Goal: Book appointment/travel/reservation

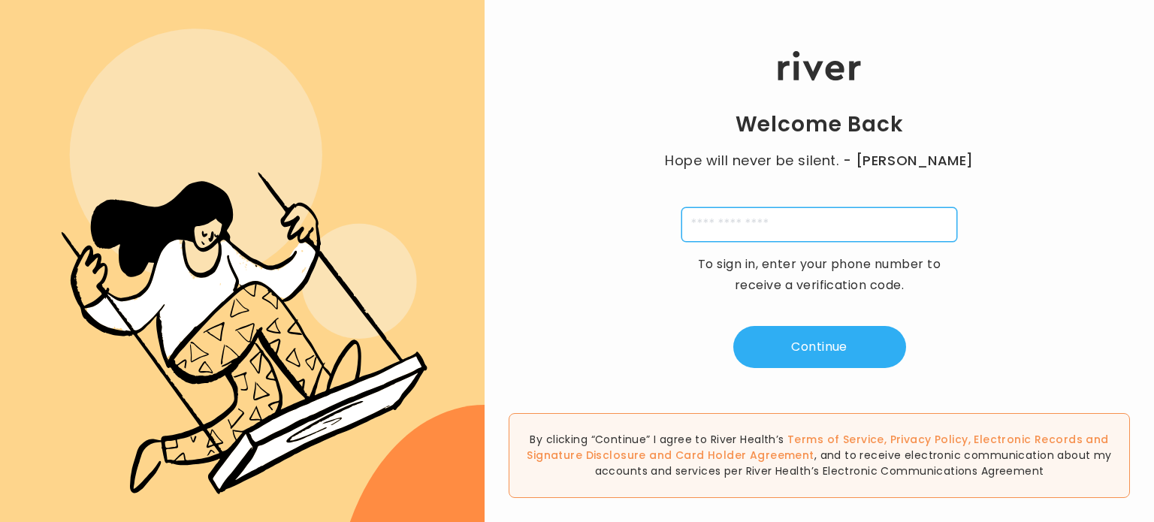
click at [725, 234] on input "tel" at bounding box center [820, 224] width 276 height 35
type input "**********"
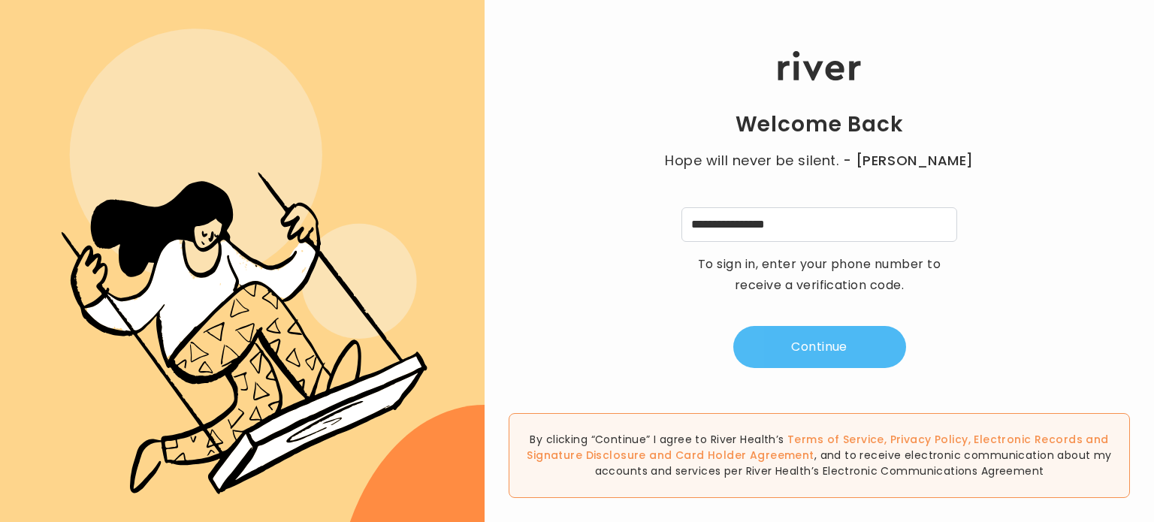
click at [839, 361] on button "Continue" at bounding box center [819, 347] width 173 height 42
type input "*"
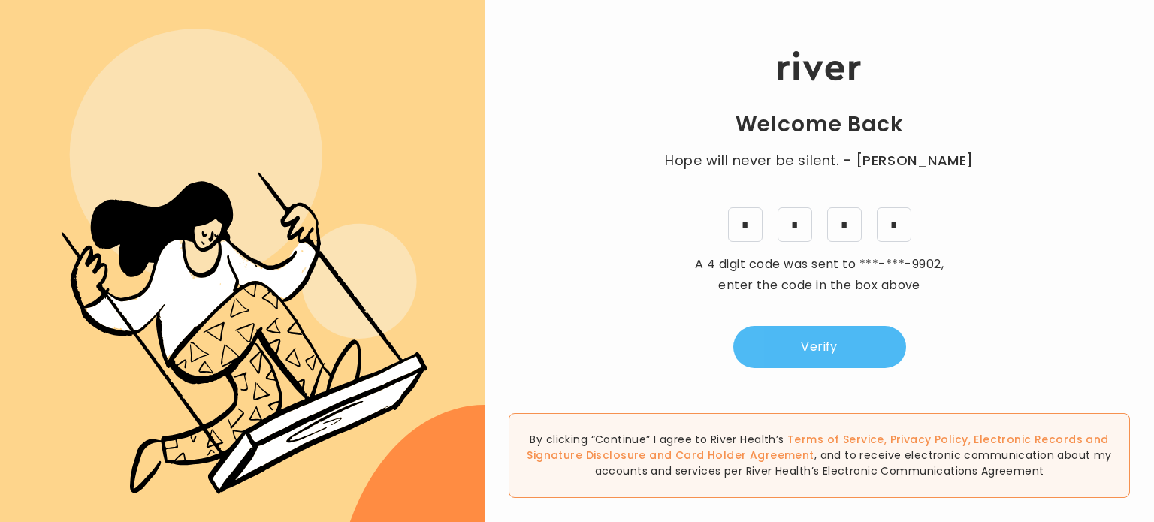
click at [809, 362] on button "Verify" at bounding box center [819, 347] width 173 height 42
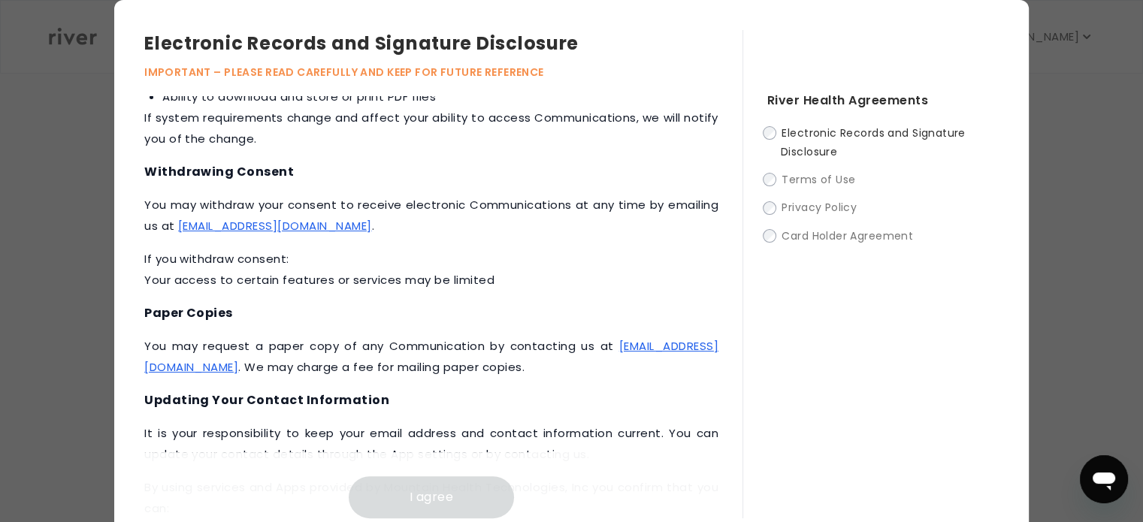
scroll to position [790, 0]
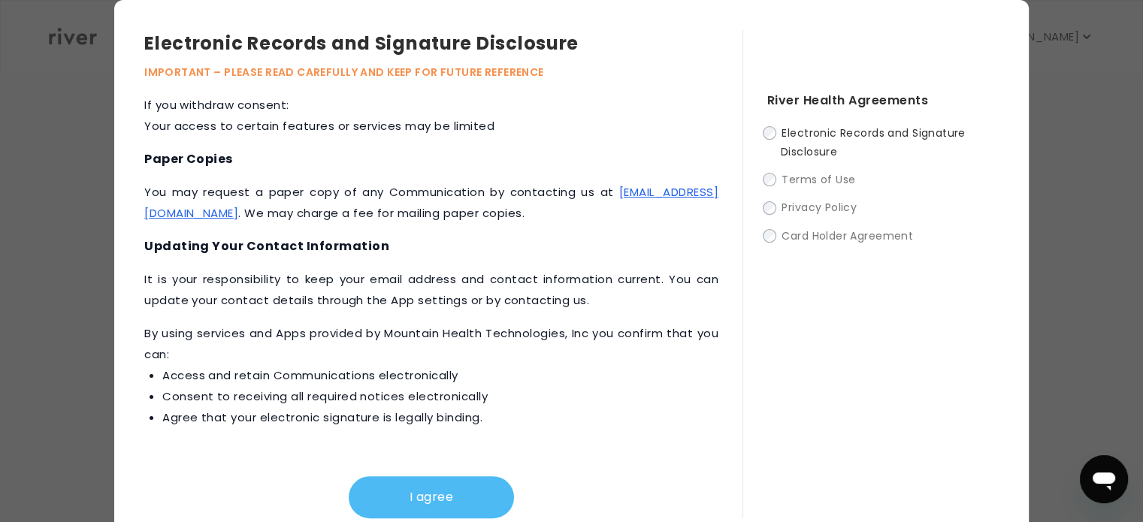
click at [404, 482] on button "I agree" at bounding box center [431, 497] width 165 height 42
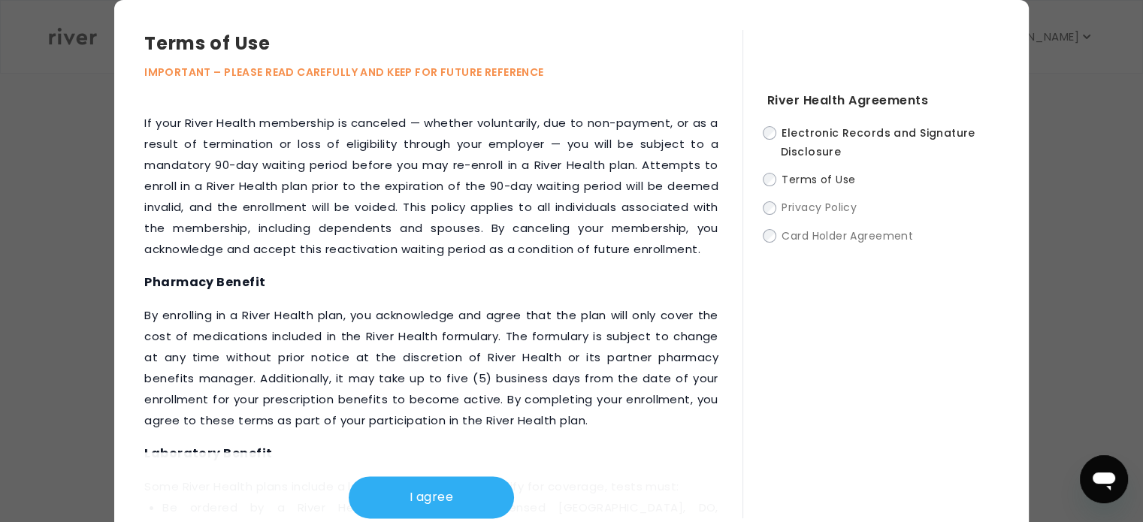
scroll to position [2104, 0]
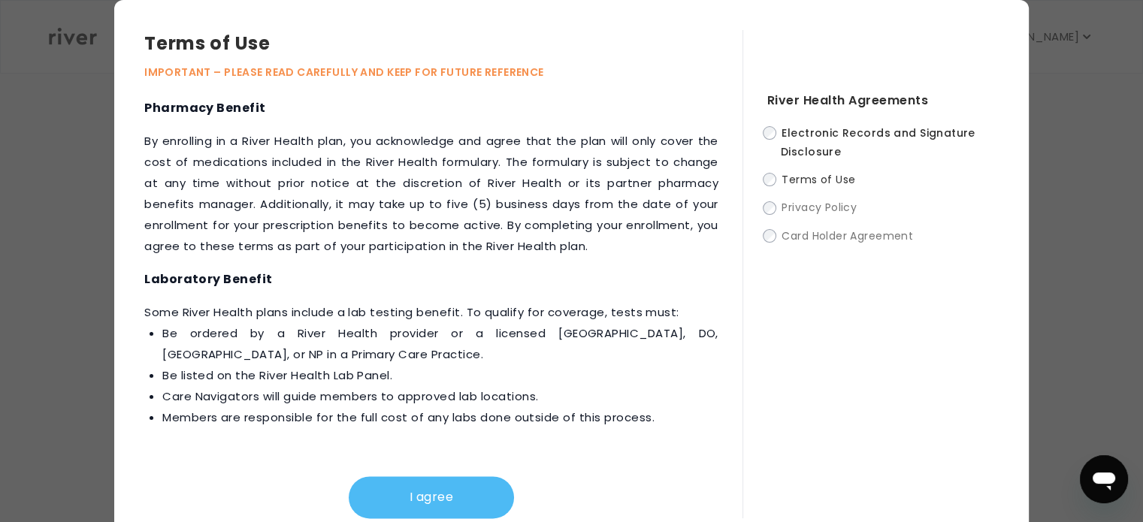
click at [416, 484] on button "I agree" at bounding box center [431, 497] width 165 height 42
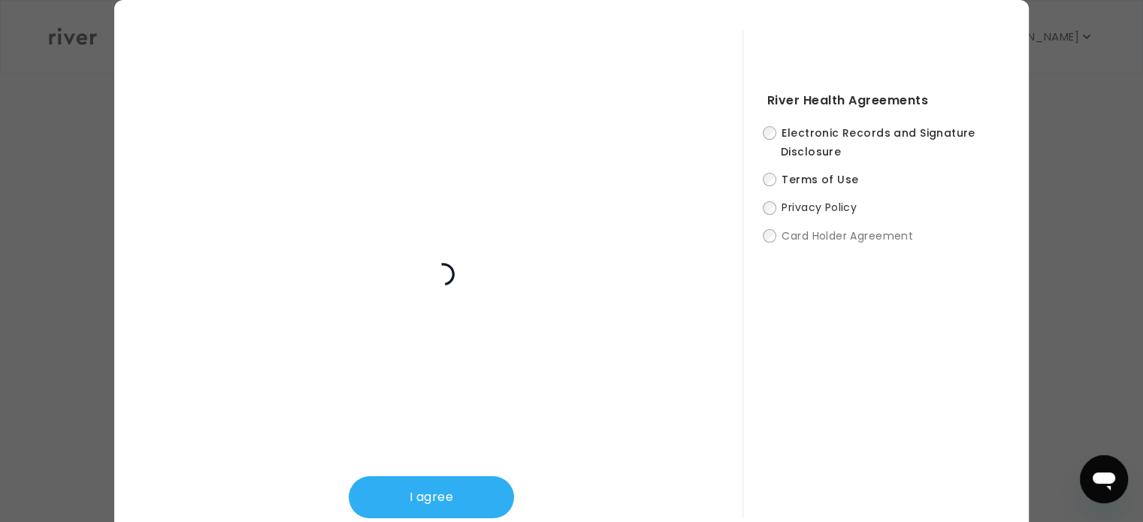
scroll to position [33, 0]
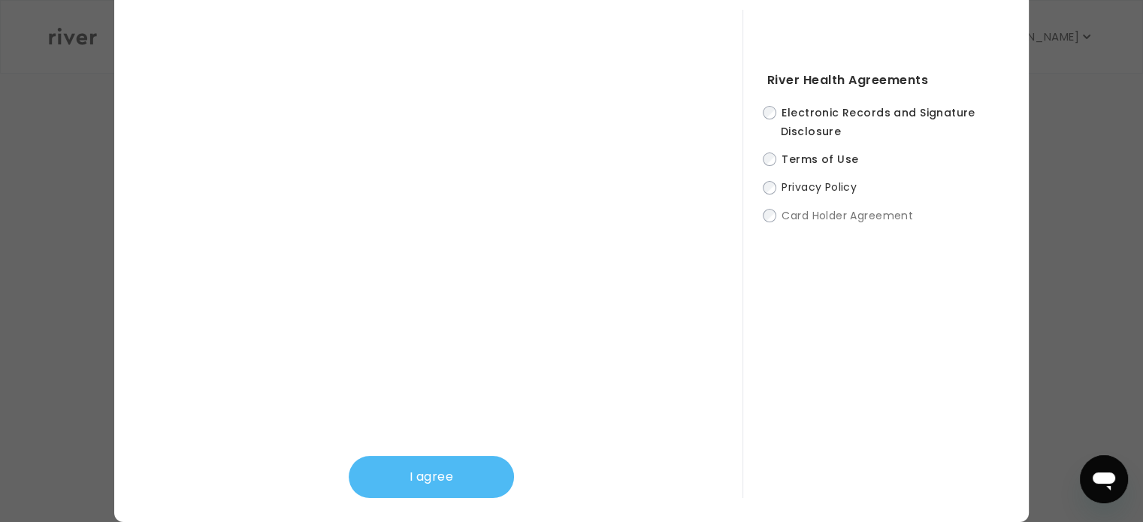
click at [445, 456] on button "I agree" at bounding box center [431, 477] width 165 height 42
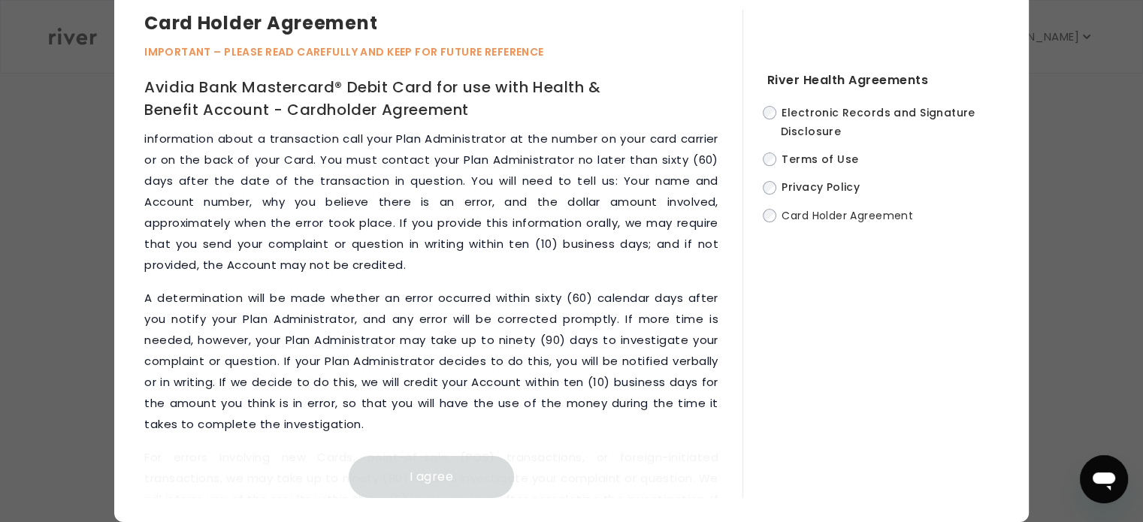
scroll to position [8082, 0]
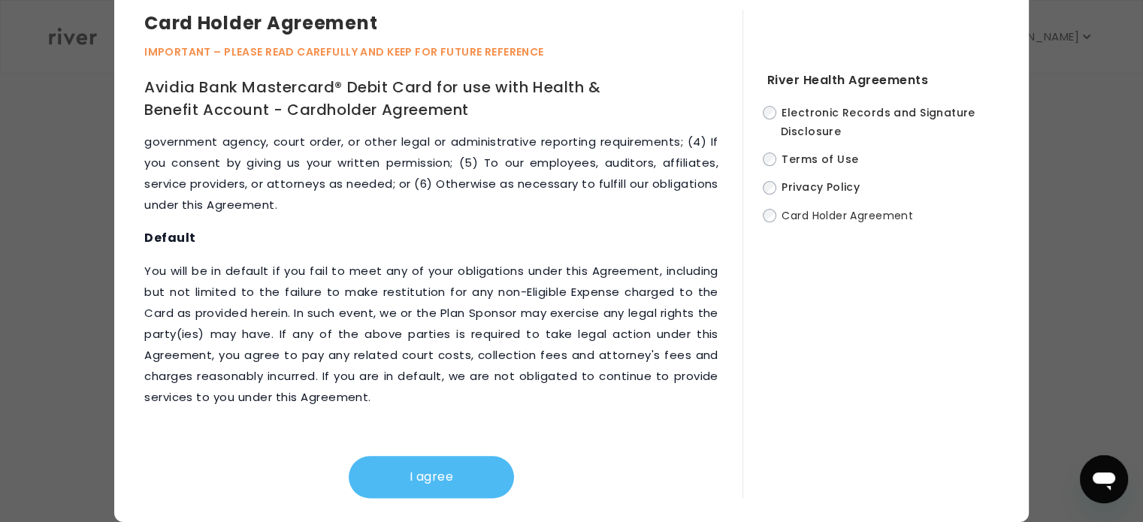
click at [455, 456] on button "I agree" at bounding box center [431, 477] width 165 height 42
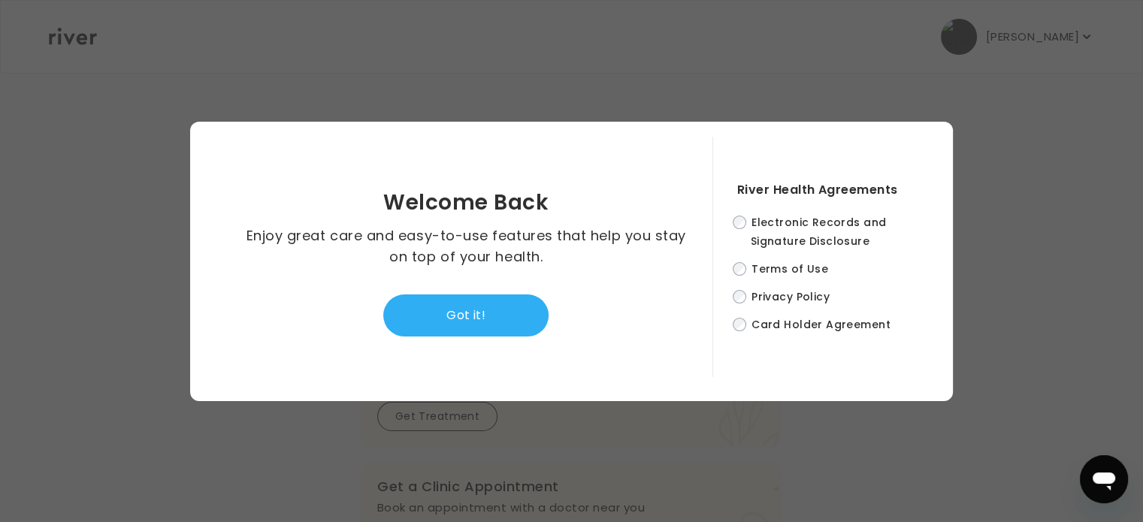
scroll to position [0, 0]
click at [485, 321] on button "Got it!" at bounding box center [465, 316] width 165 height 42
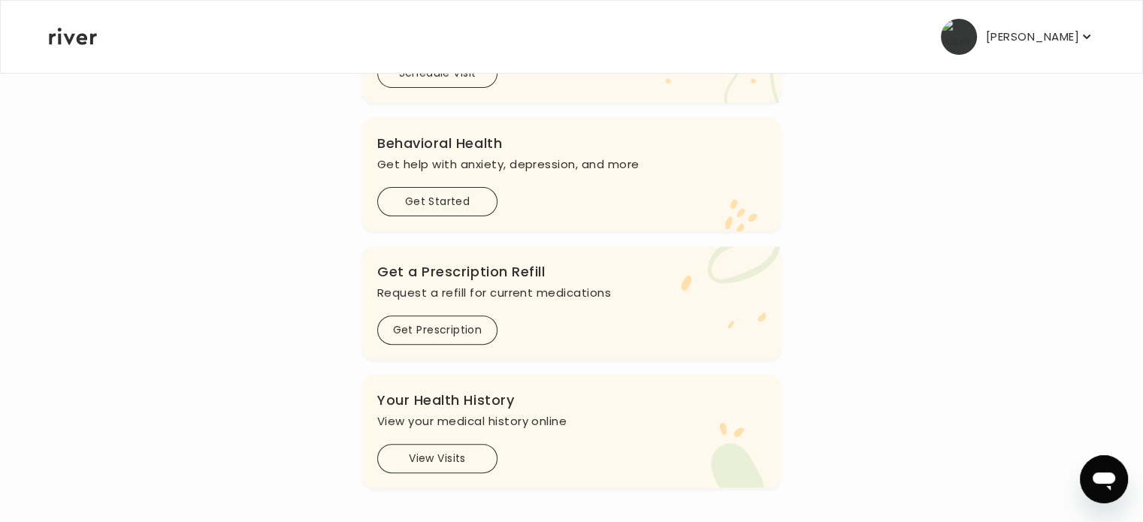
scroll to position [397, 0]
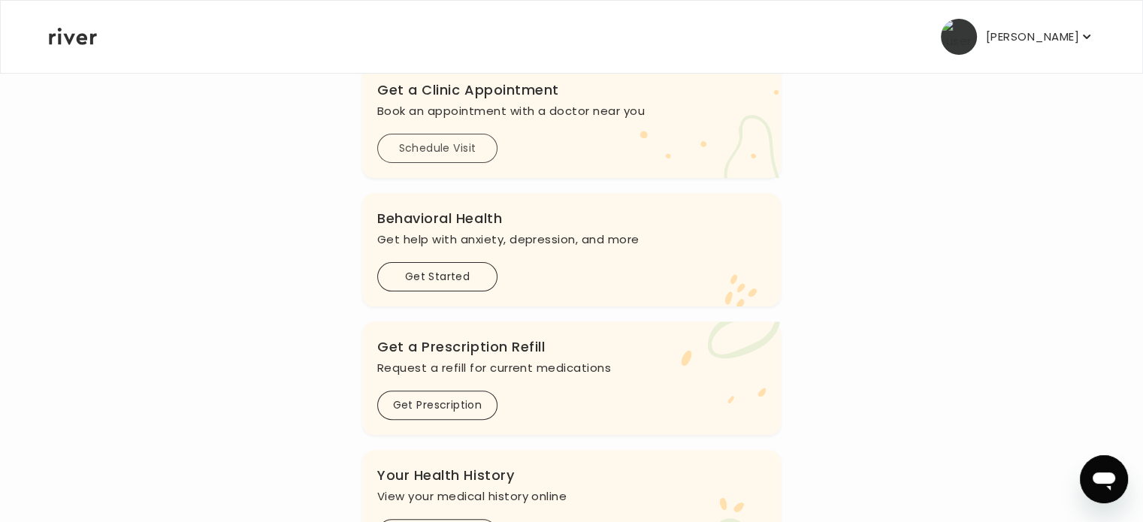
click at [449, 163] on button "Schedule Visit" at bounding box center [437, 148] width 120 height 29
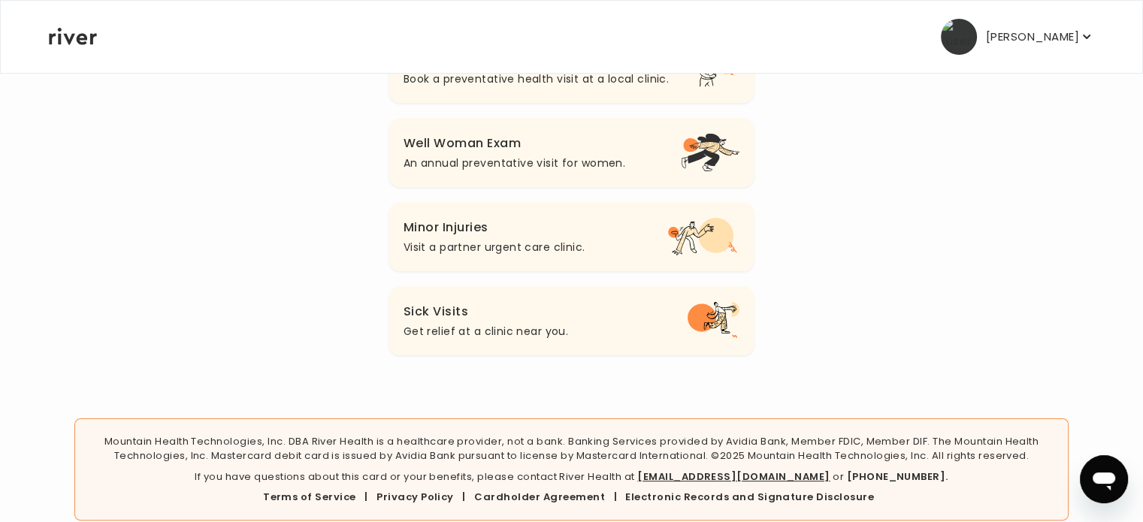
scroll to position [218, 0]
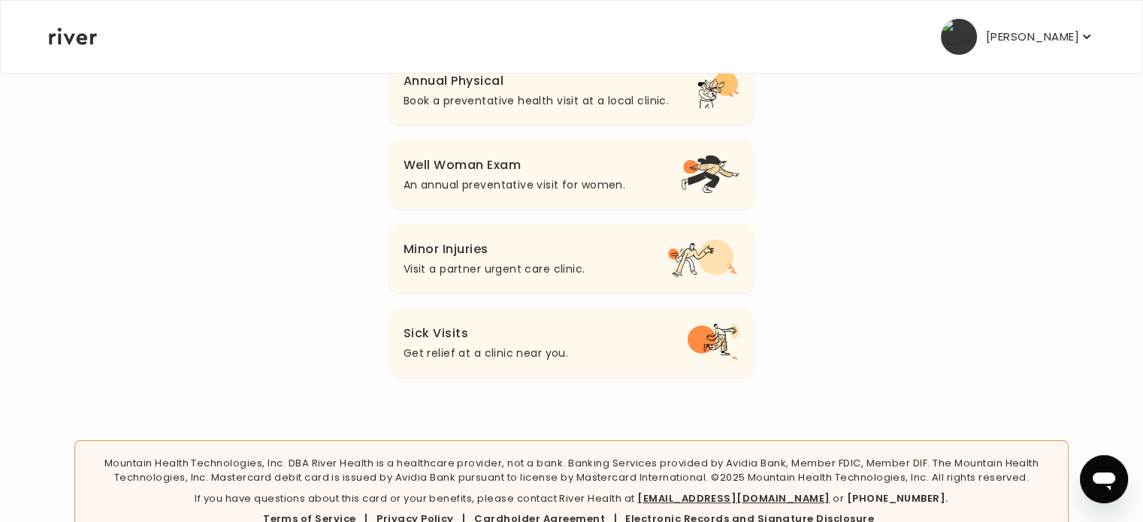
click at [554, 194] on p "An annual preventative visit for women." at bounding box center [515, 185] width 222 height 18
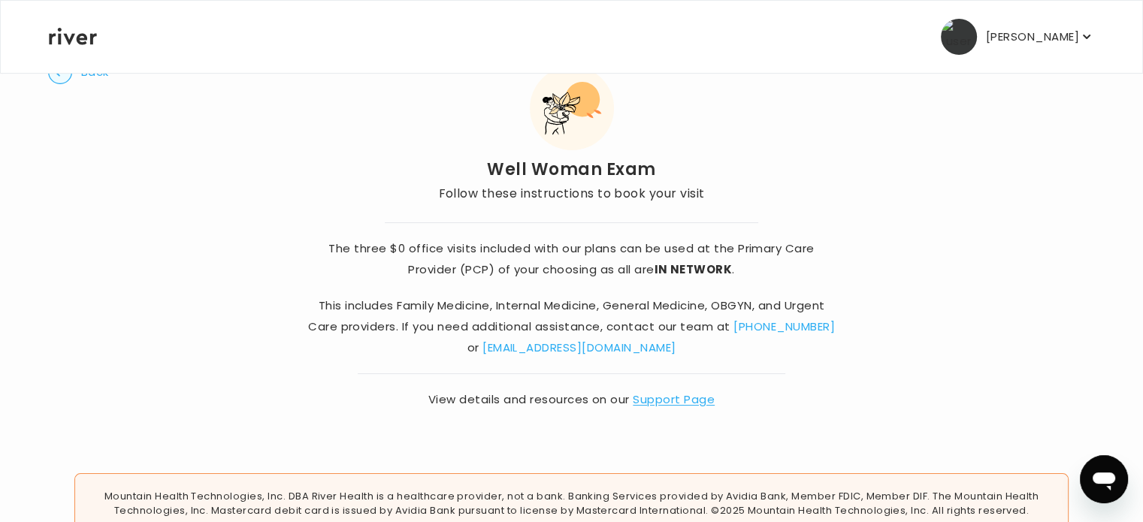
scroll to position [80, 0]
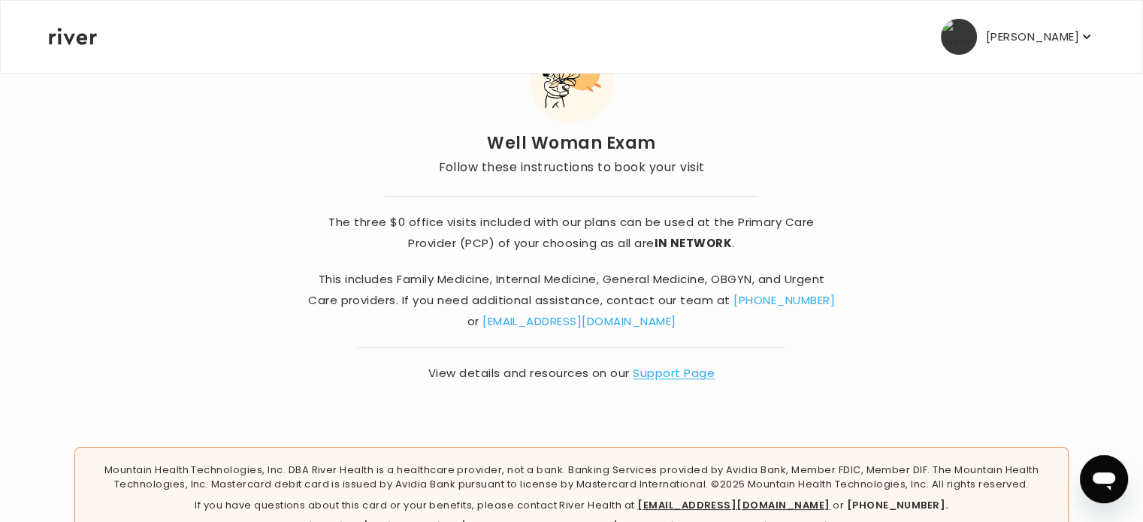
click at [1051, 47] on p "[PERSON_NAME]" at bounding box center [1032, 36] width 93 height 21
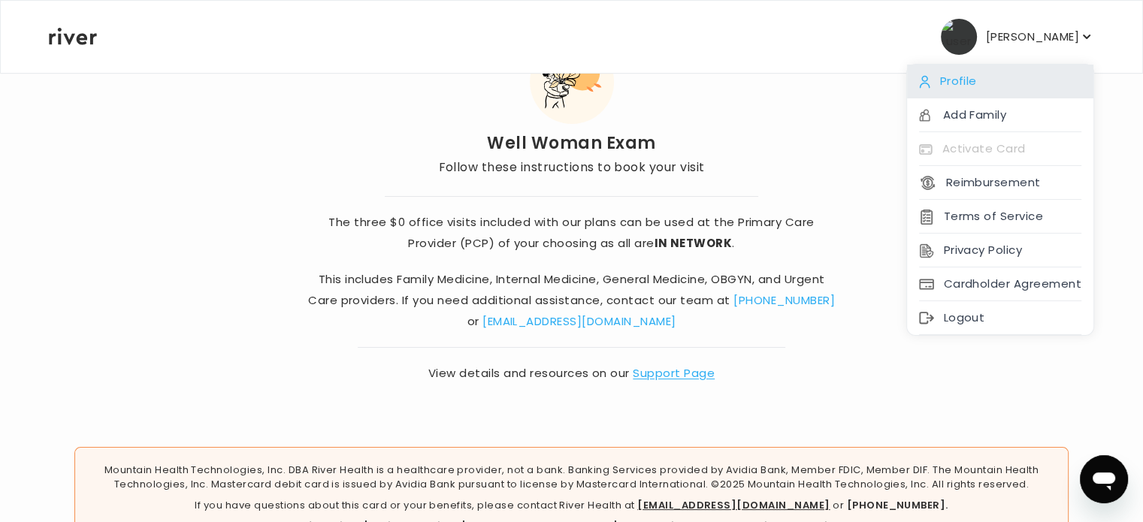
click at [941, 93] on div "Profile" at bounding box center [1000, 82] width 186 height 34
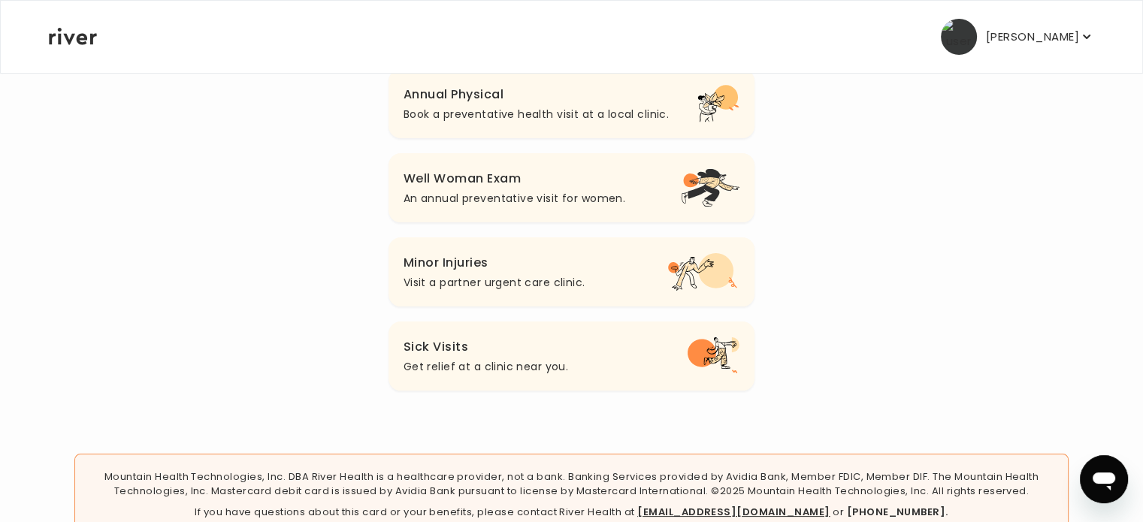
scroll to position [218, 0]
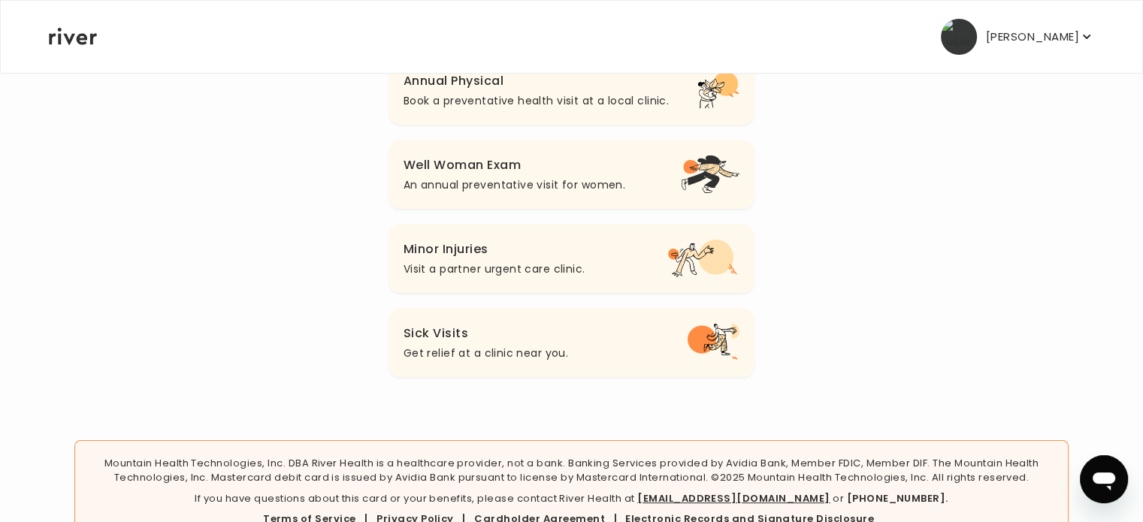
click at [597, 377] on button "Sick Visits Get relief at a clinic near you." at bounding box center [572, 342] width 367 height 69
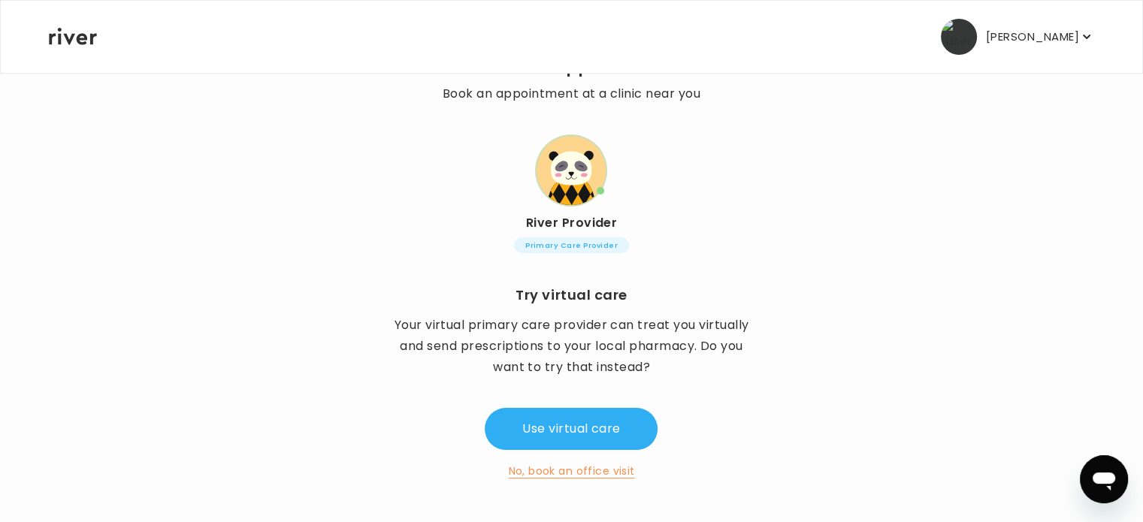
scroll to position [186, 0]
click at [580, 462] on button "No, book an office visit" at bounding box center [571, 471] width 126 height 18
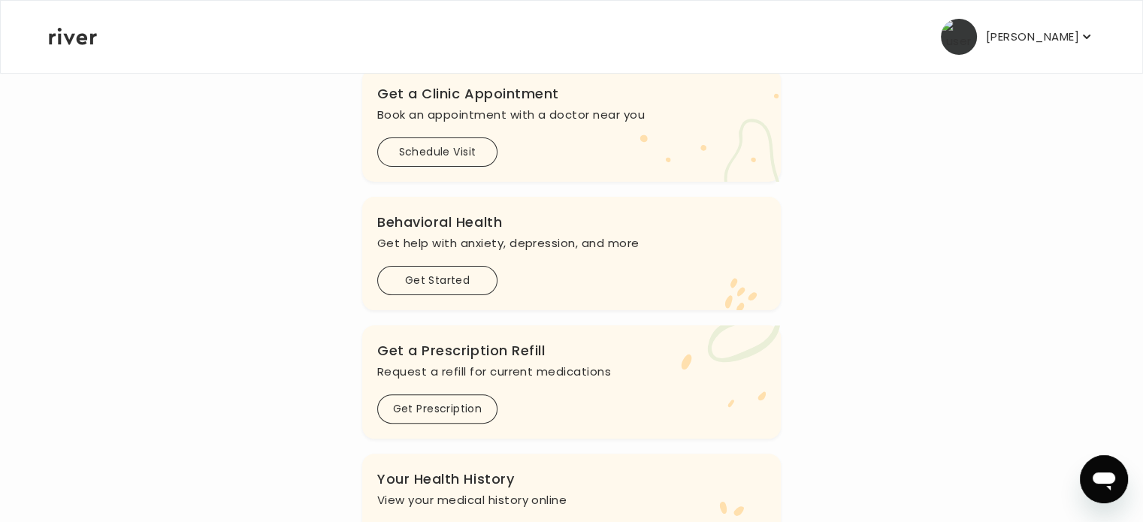
scroll to position [397, 0]
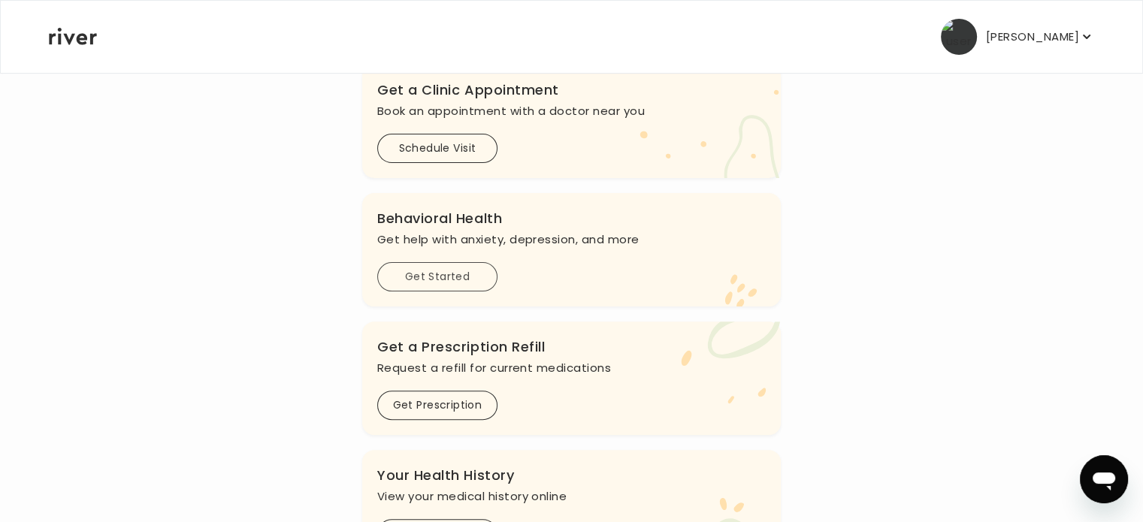
click at [459, 292] on button "Get Started" at bounding box center [437, 276] width 120 height 29
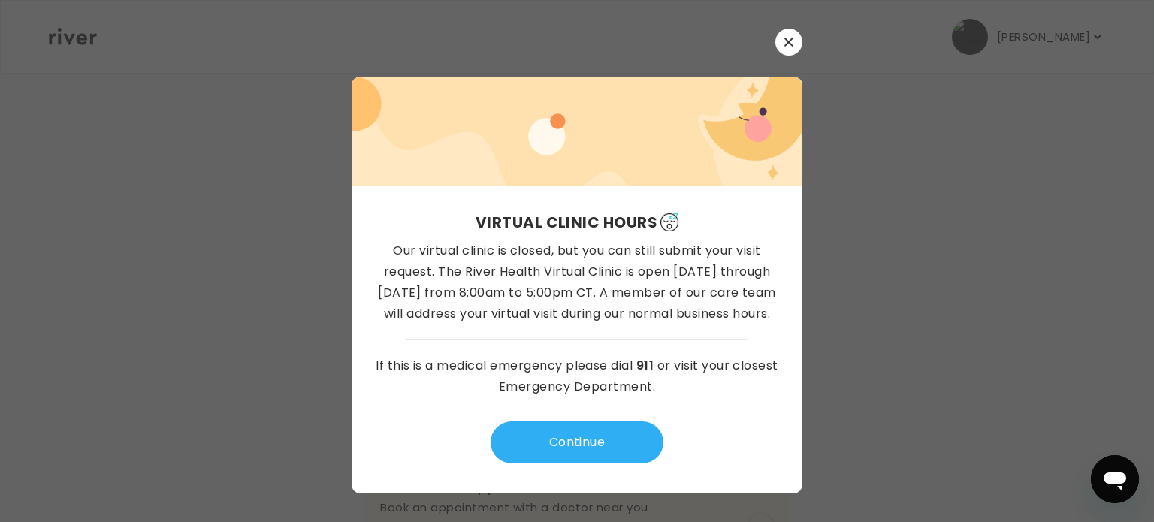
scroll to position [14, 0]
click at [576, 447] on button "Continue" at bounding box center [577, 443] width 173 height 42
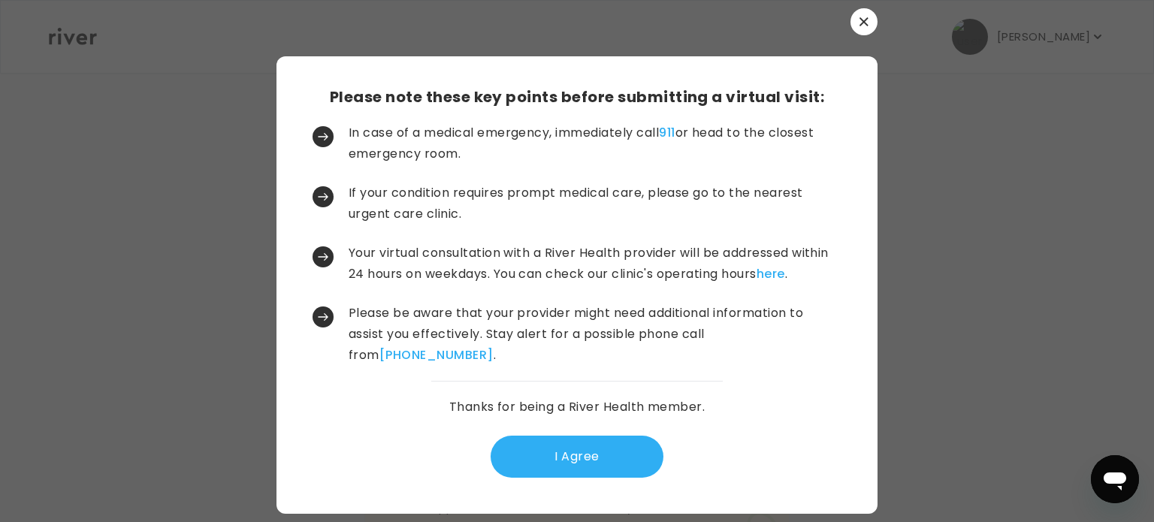
scroll to position [72, 0]
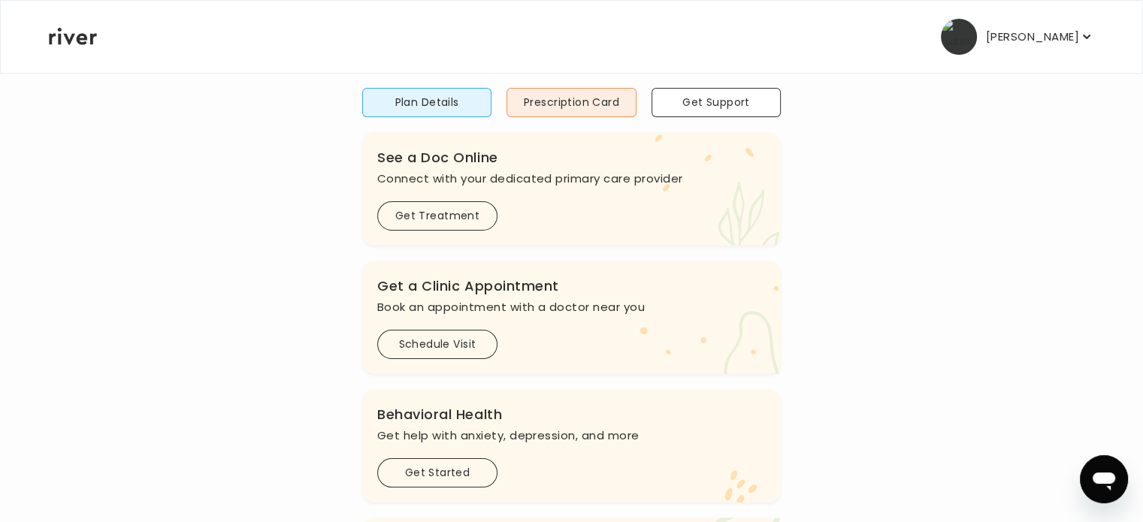
scroll to position [225, 0]
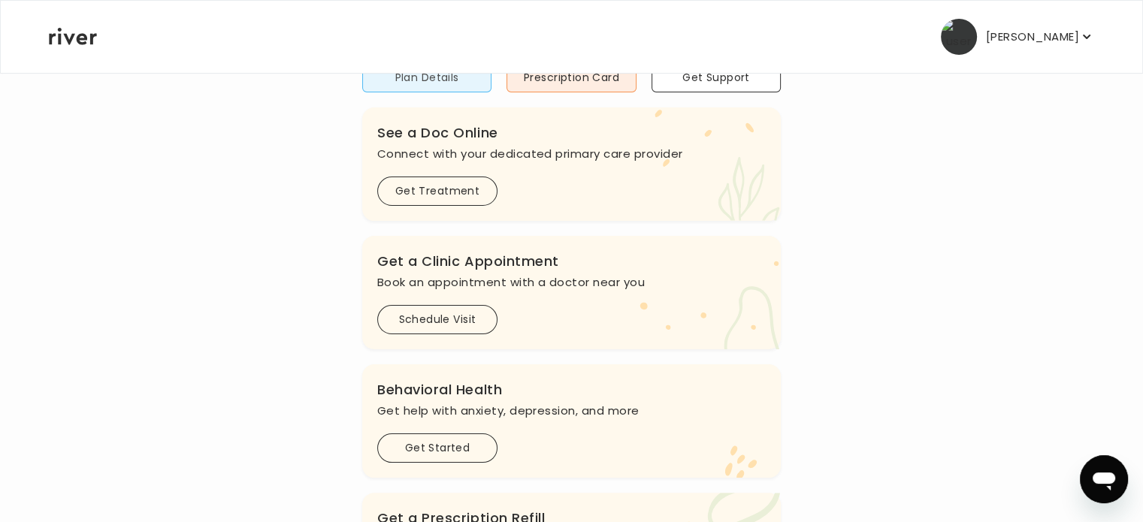
click at [461, 92] on button "Plan Details" at bounding box center [426, 77] width 129 height 29
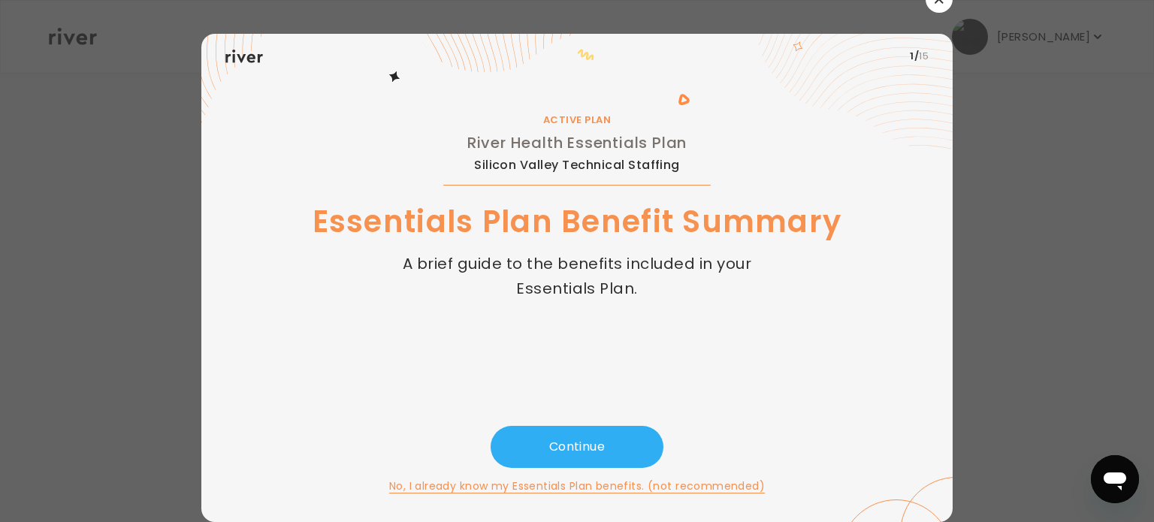
scroll to position [26, 0]
click at [585, 426] on button "Continue" at bounding box center [577, 447] width 173 height 42
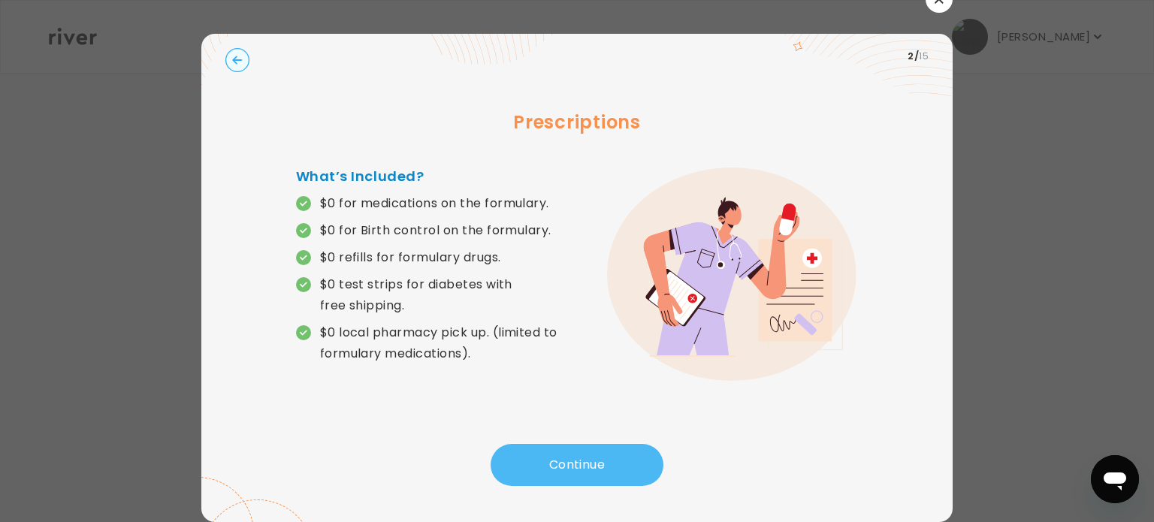
click at [598, 444] on button "Continue" at bounding box center [577, 465] width 173 height 42
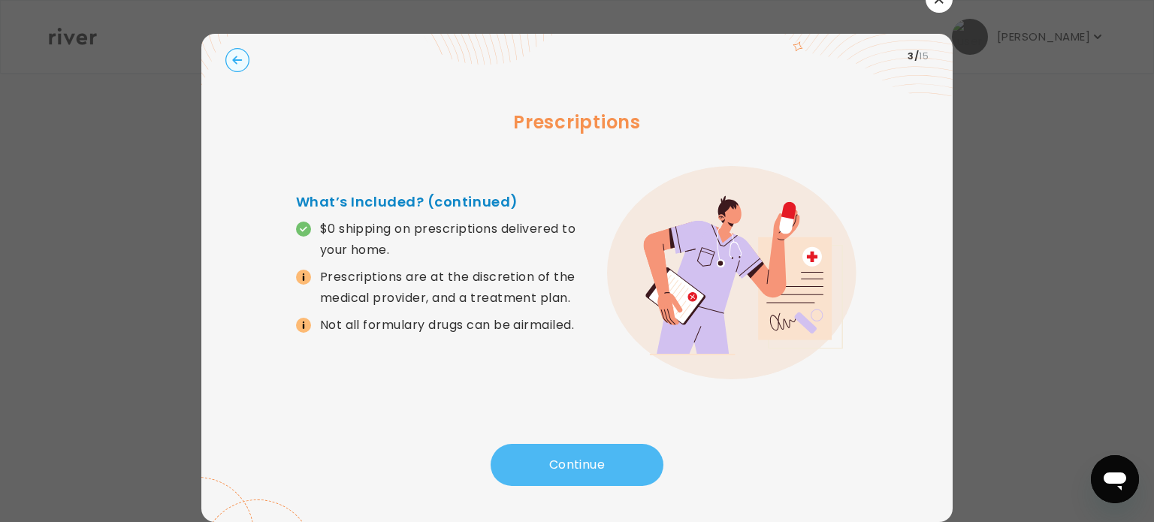
click at [582, 444] on button "Continue" at bounding box center [577, 465] width 173 height 42
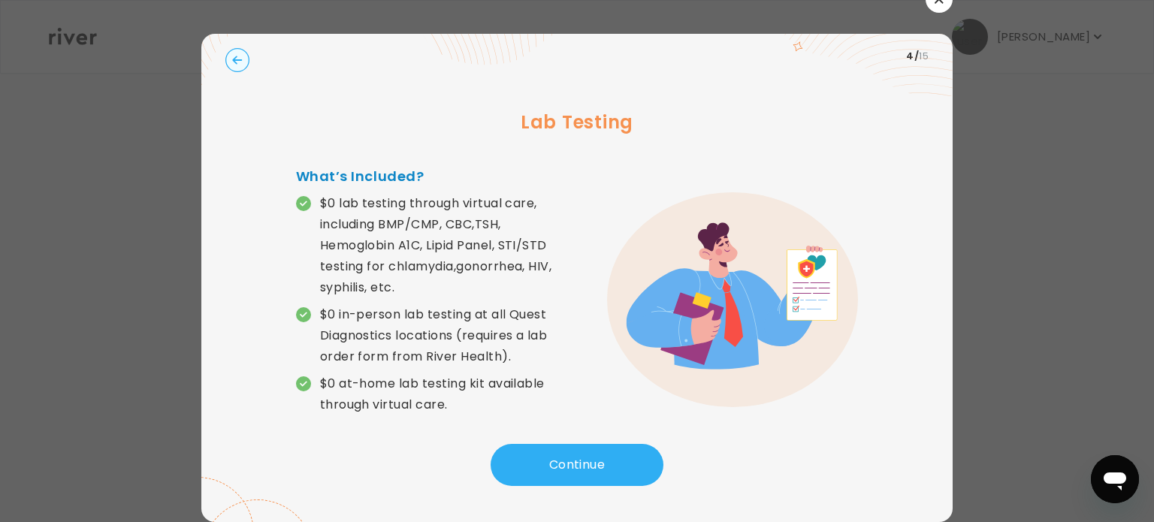
click at [244, 68] on circle "button" at bounding box center [237, 60] width 23 height 23
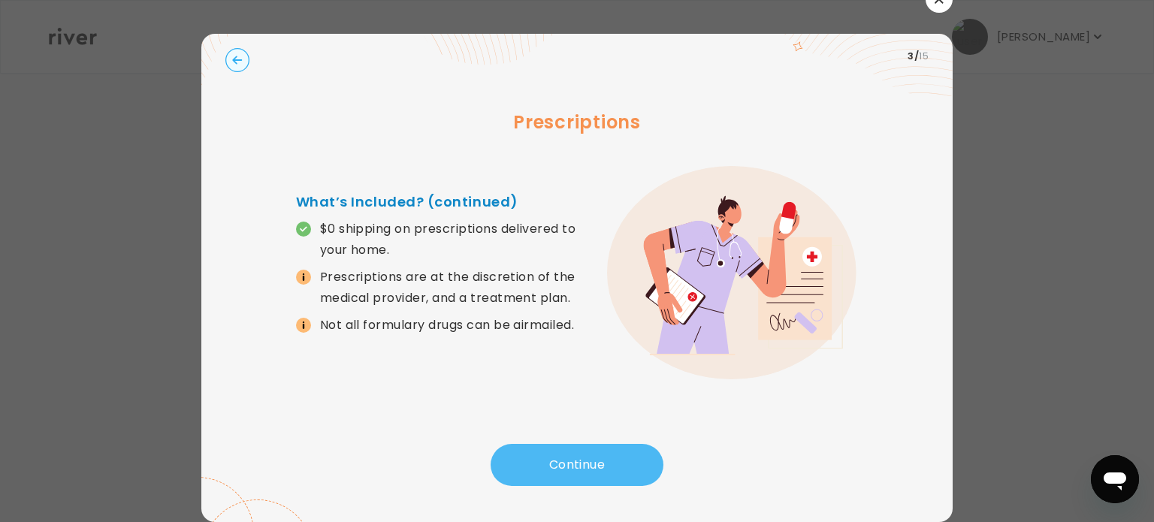
click at [574, 444] on button "Continue" at bounding box center [577, 465] width 173 height 42
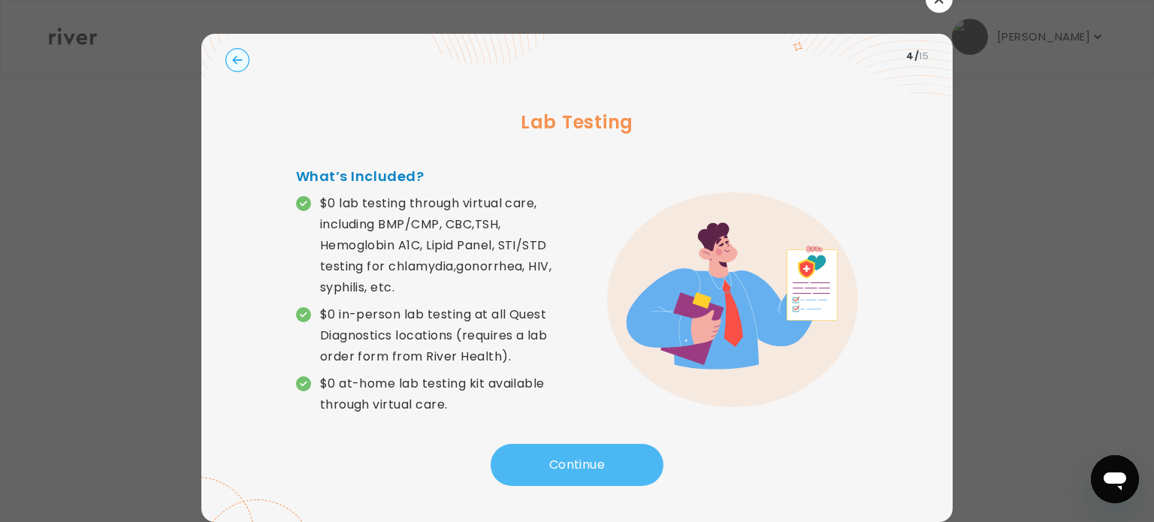
click at [576, 471] on button "Continue" at bounding box center [577, 465] width 173 height 42
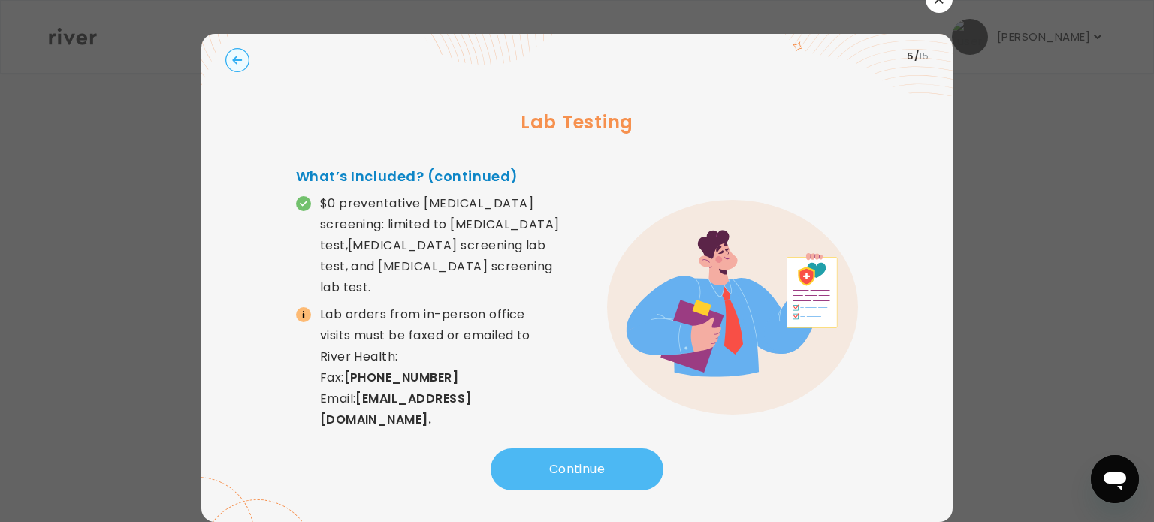
click at [577, 471] on button "Continue" at bounding box center [577, 470] width 173 height 42
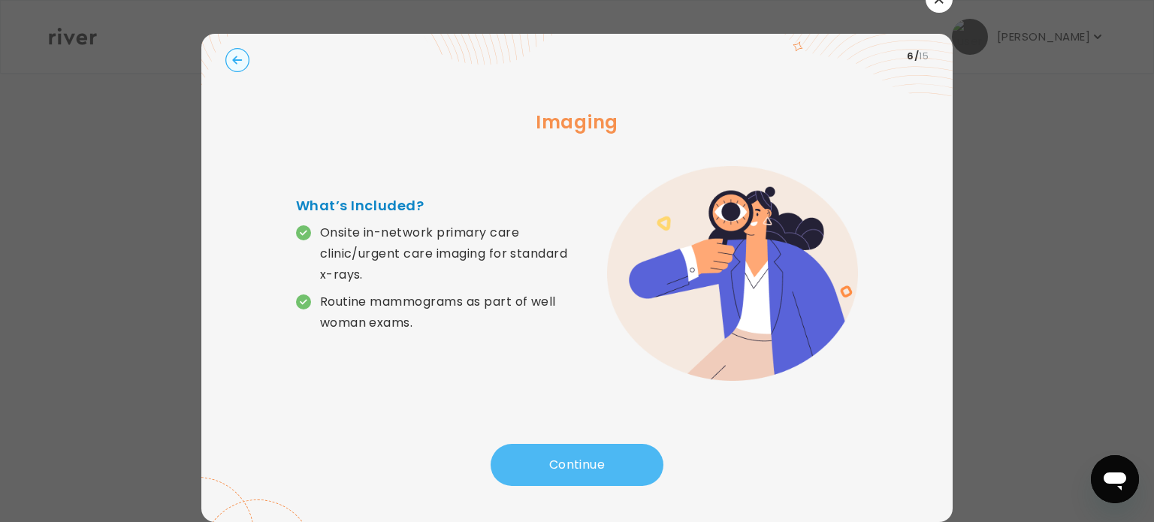
click at [594, 448] on button "Continue" at bounding box center [577, 465] width 173 height 42
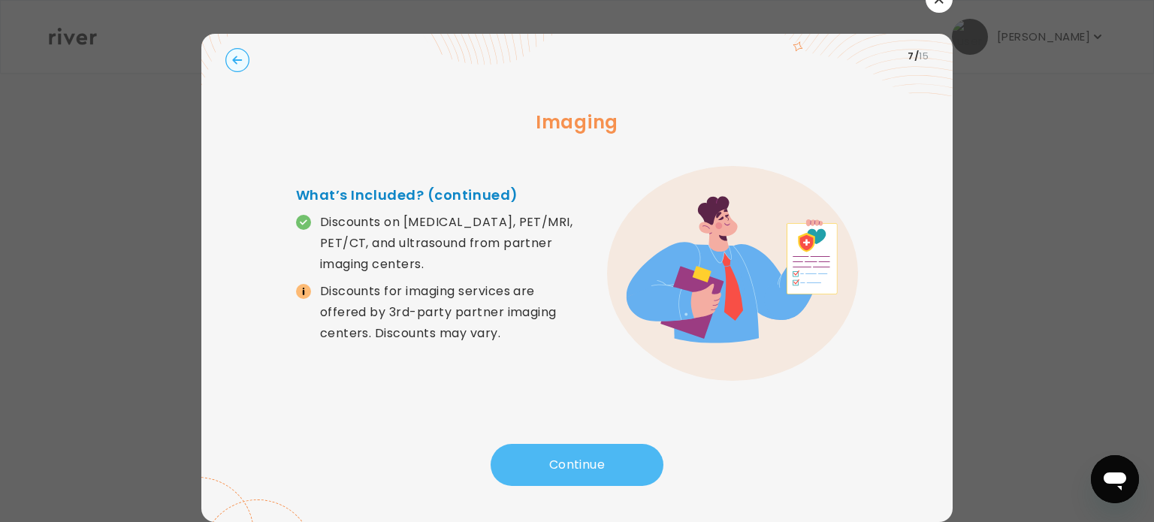
click at [594, 448] on button "Continue" at bounding box center [577, 465] width 173 height 42
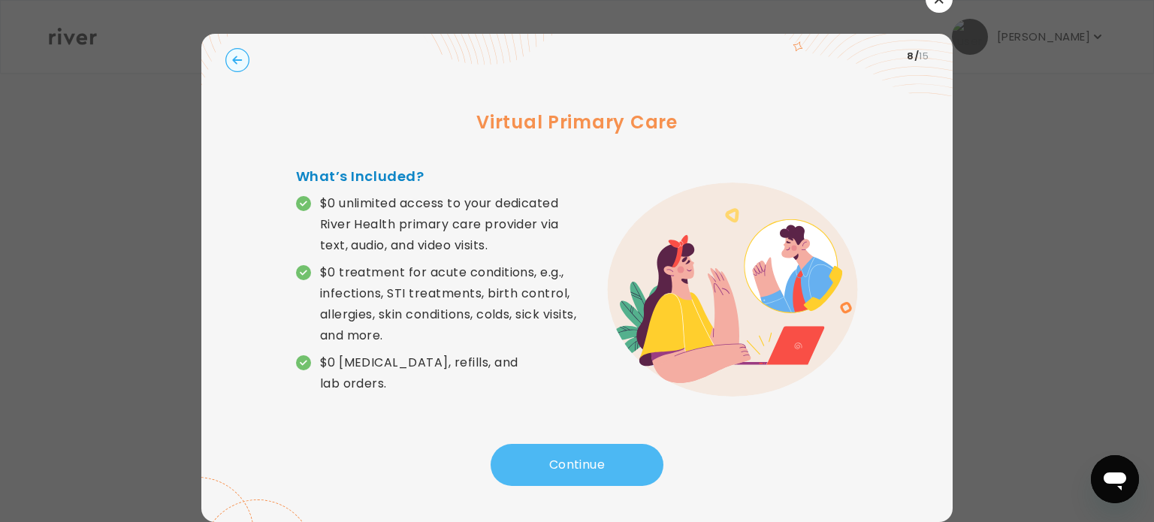
click at [595, 446] on button "Continue" at bounding box center [577, 465] width 173 height 42
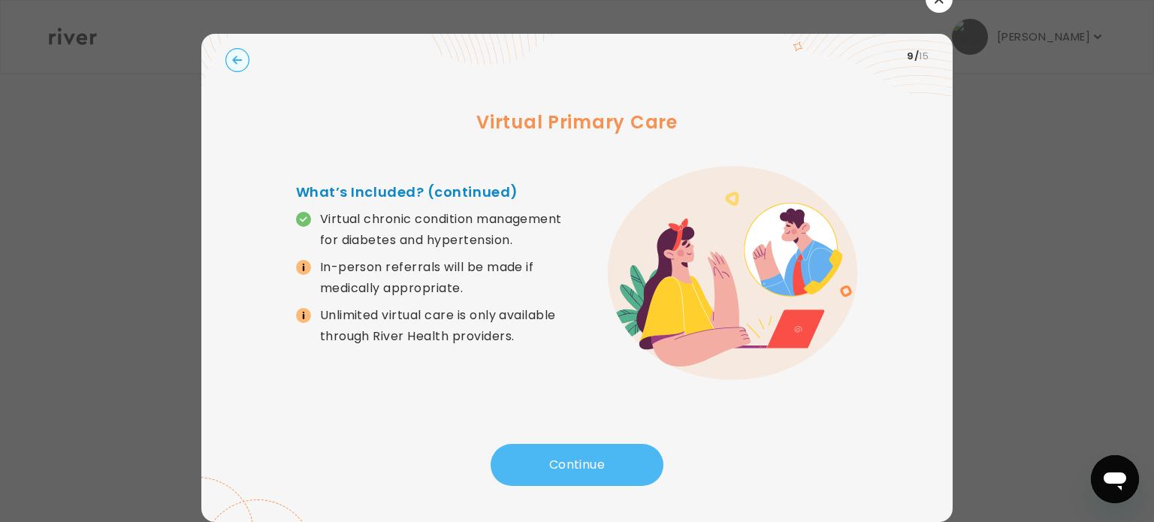
click at [595, 446] on button "Continue" at bounding box center [577, 465] width 173 height 42
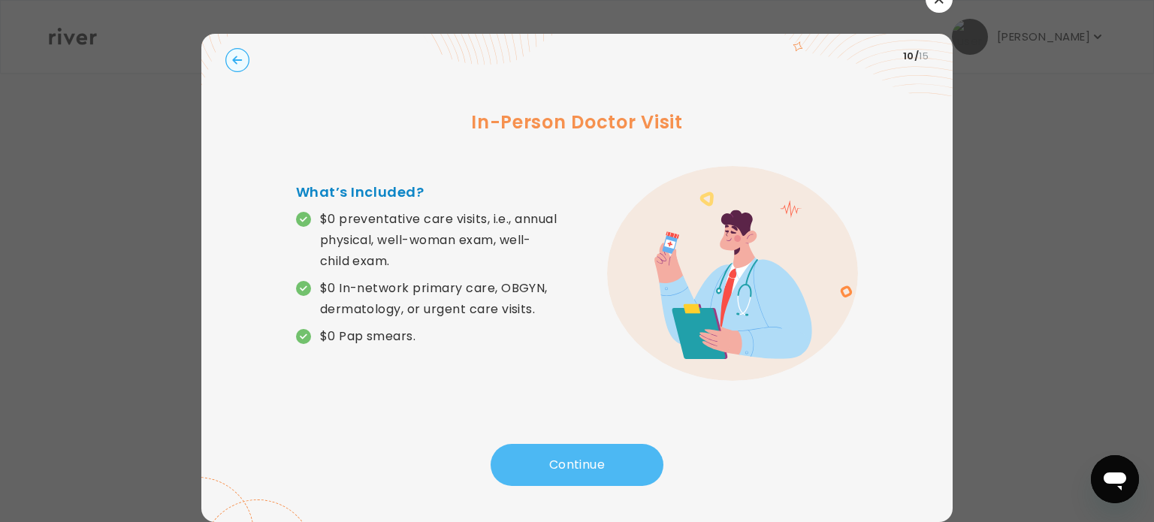
click at [597, 446] on button "Continue" at bounding box center [577, 465] width 173 height 42
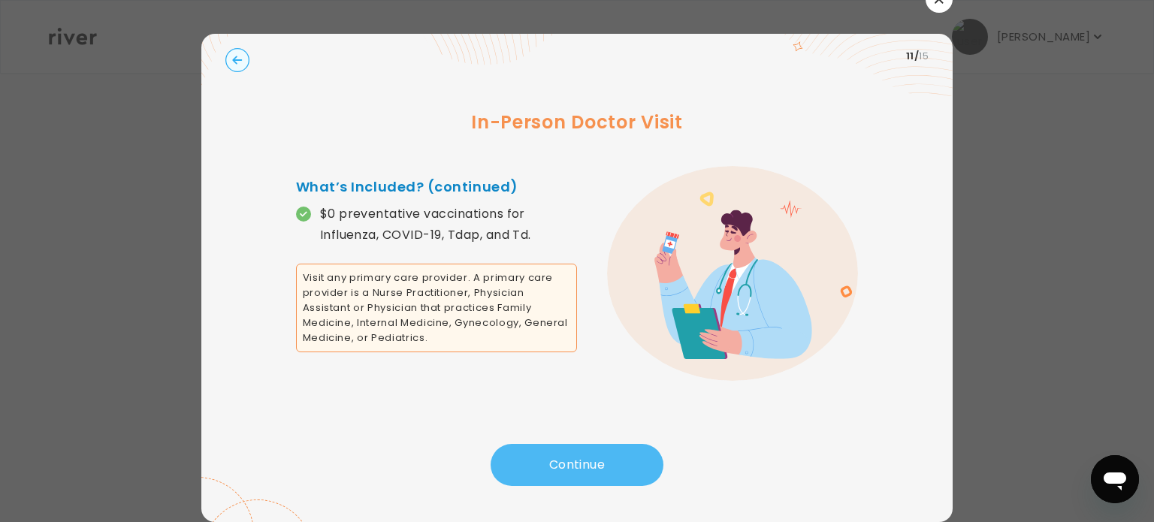
click at [596, 446] on button "Continue" at bounding box center [577, 465] width 173 height 42
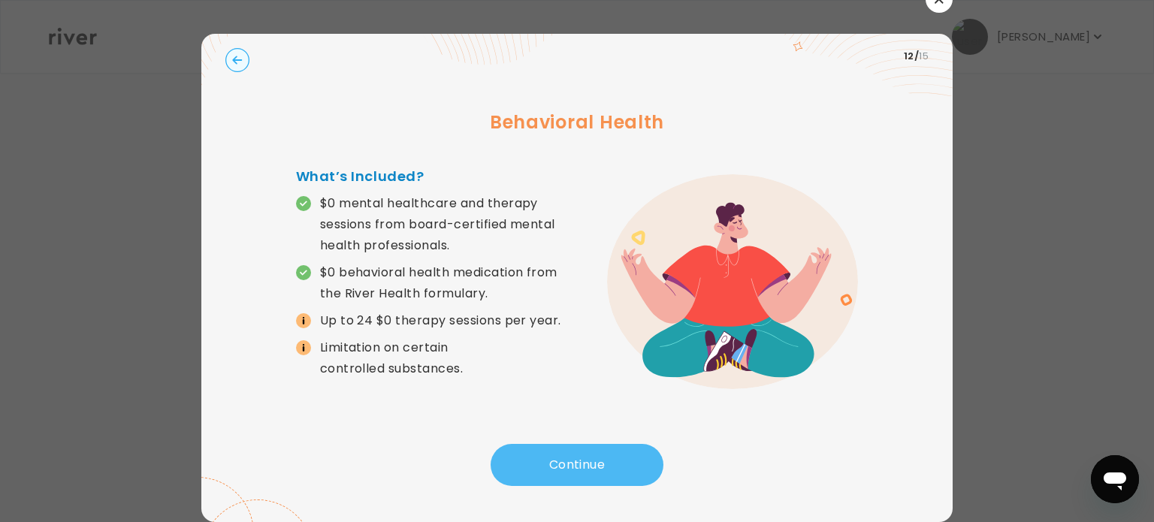
click at [596, 446] on button "Continue" at bounding box center [577, 465] width 173 height 42
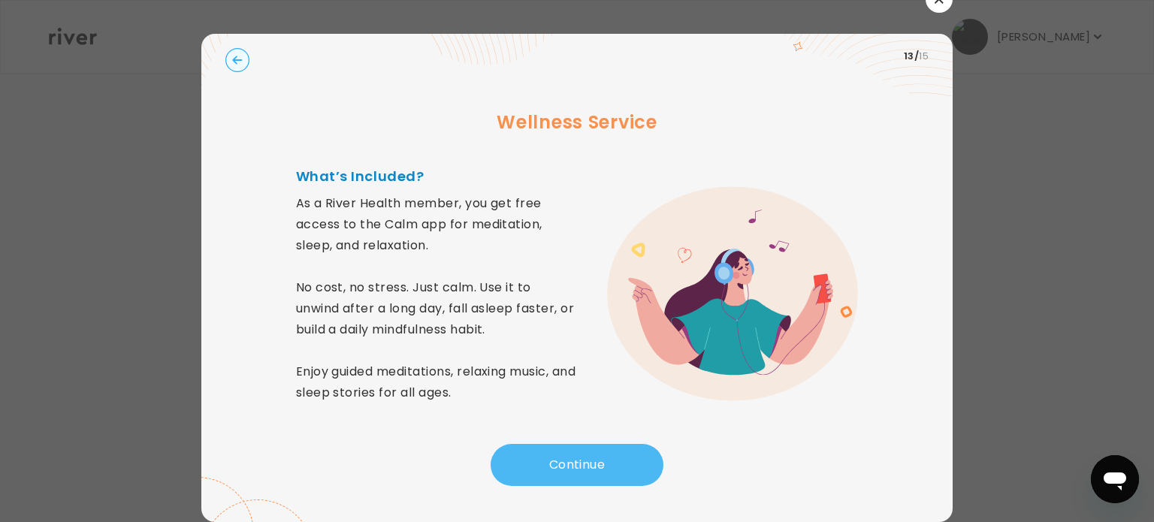
click at [595, 467] on button "Continue" at bounding box center [577, 465] width 173 height 42
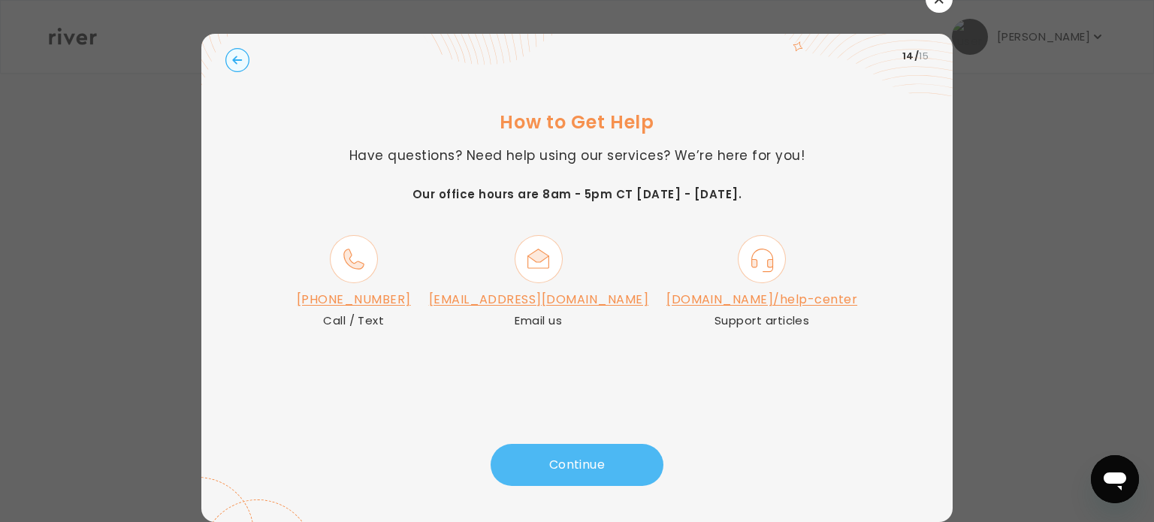
click at [598, 464] on button "Continue" at bounding box center [577, 465] width 173 height 42
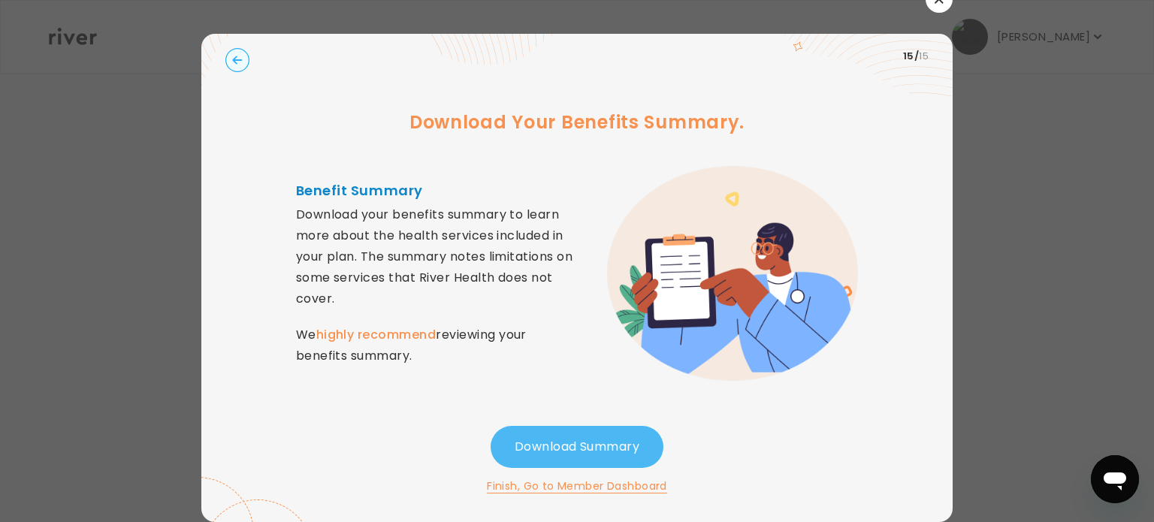
click at [595, 426] on button "Download Summary" at bounding box center [577, 447] width 173 height 42
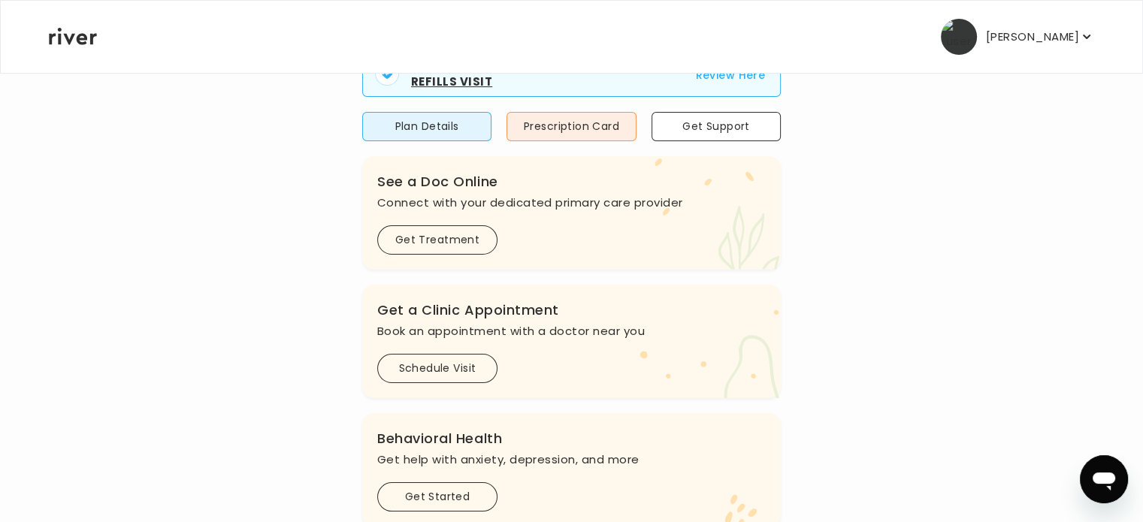
scroll to position [225, 0]
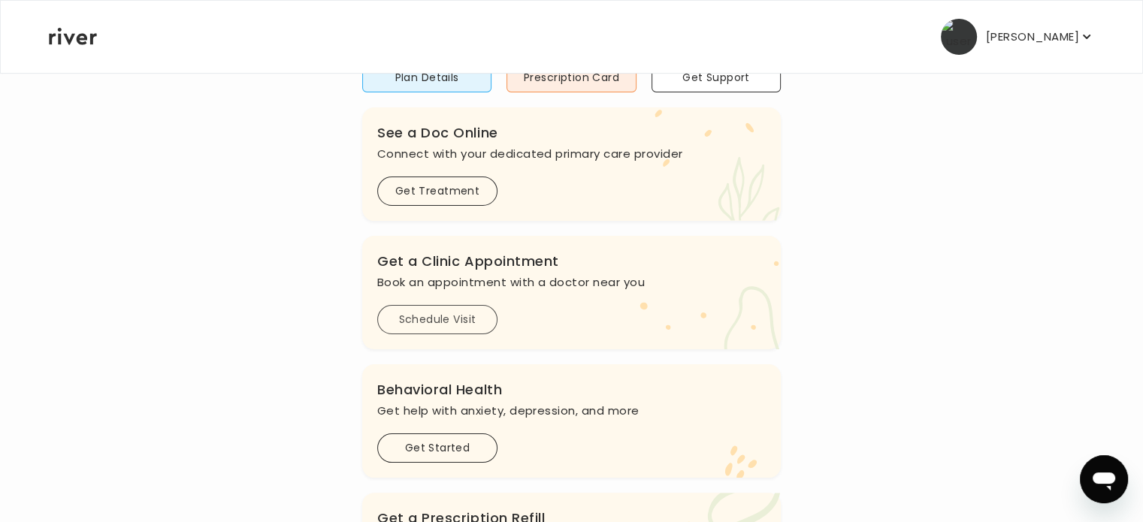
click at [459, 334] on button "Schedule Visit" at bounding box center [437, 319] width 120 height 29
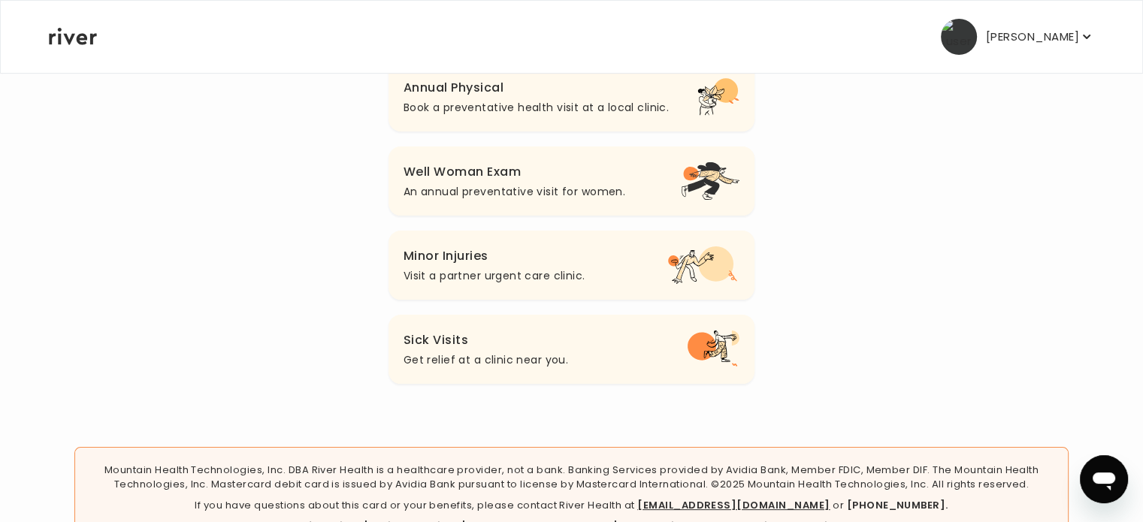
scroll to position [225, 0]
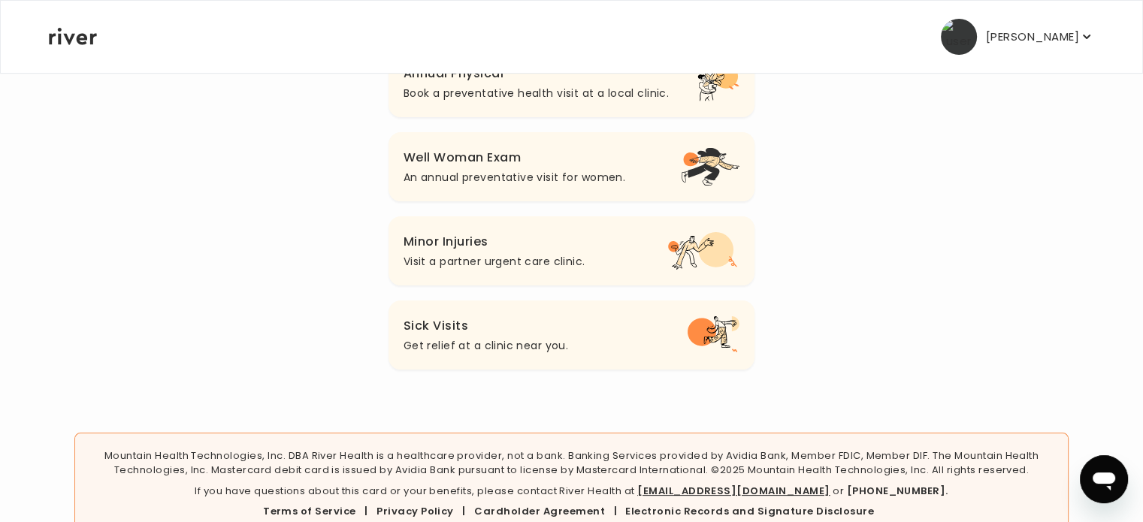
click at [511, 168] on h3 "Well Woman Exam" at bounding box center [515, 157] width 222 height 21
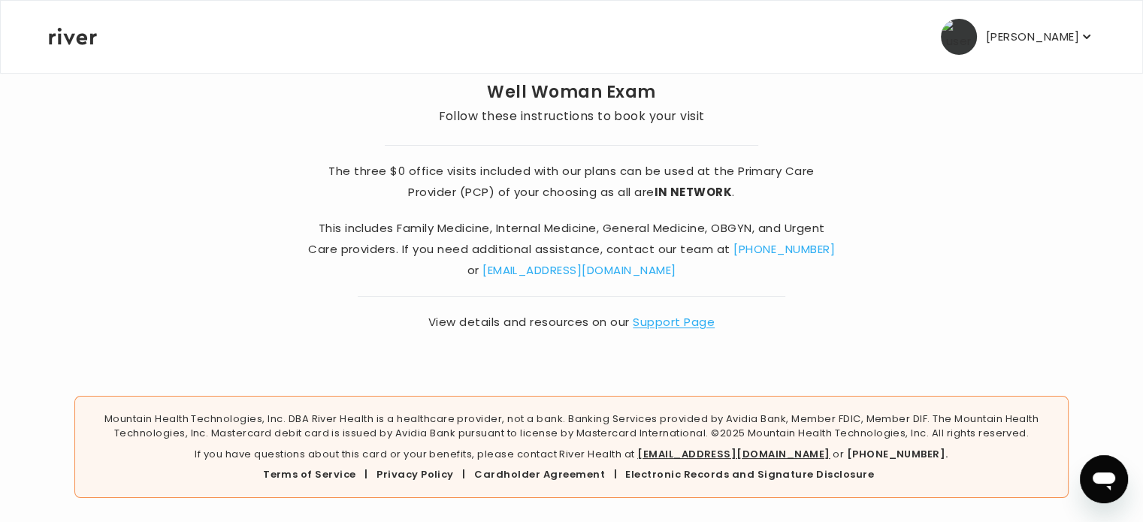
scroll to position [231, 0]
